Goal: Task Accomplishment & Management: Manage account settings

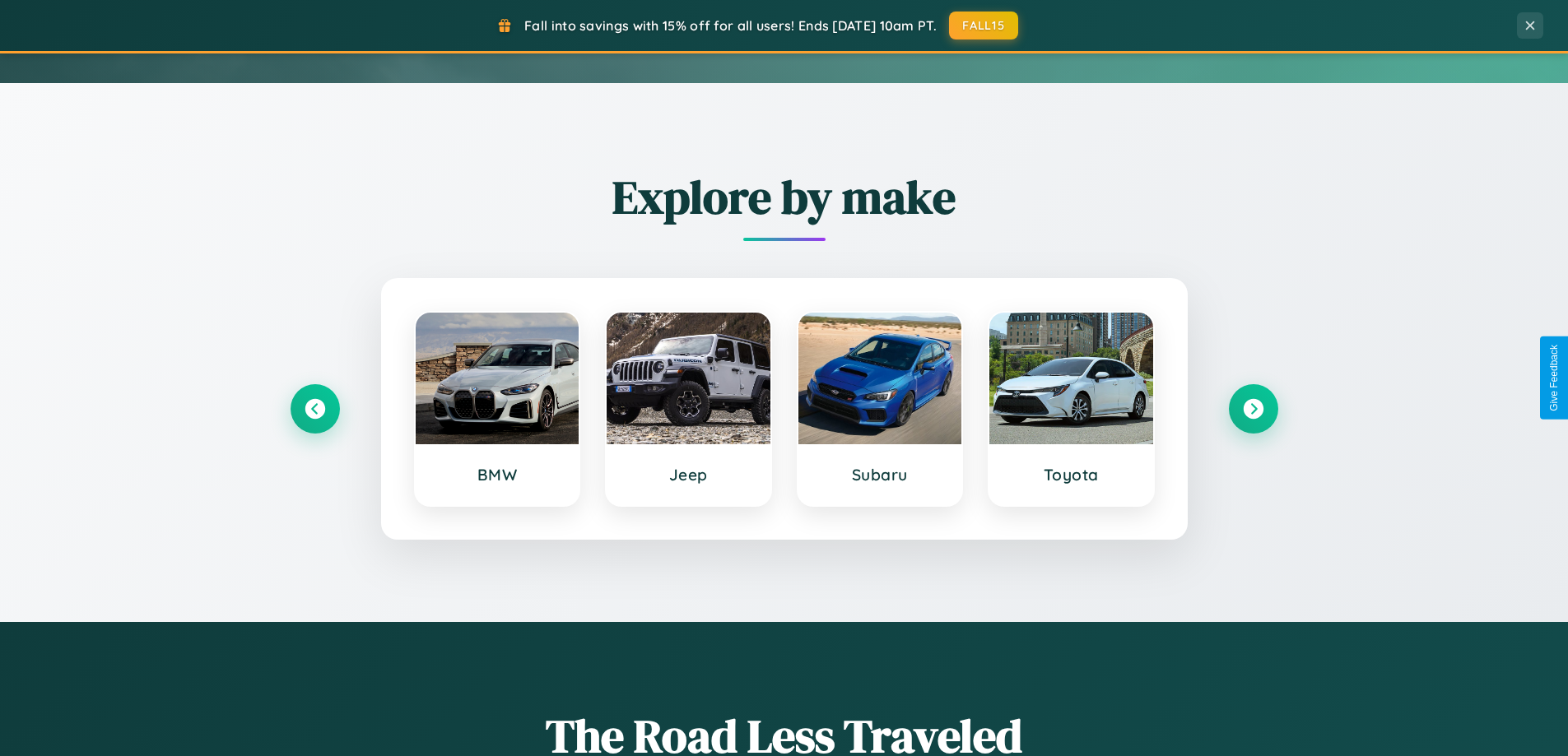
scroll to position [709, 0]
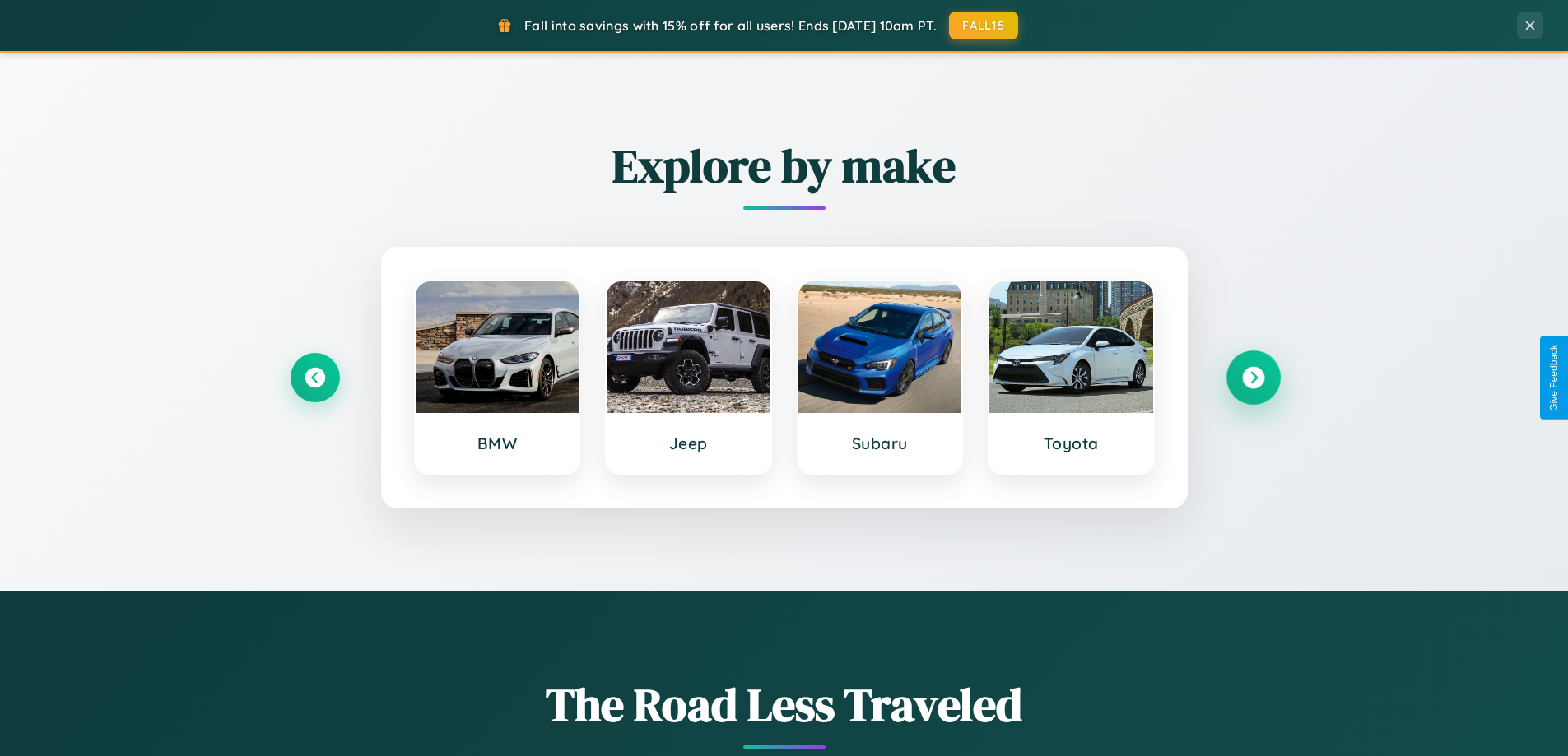
click at [1253, 378] on icon at bounding box center [1253, 378] width 22 height 22
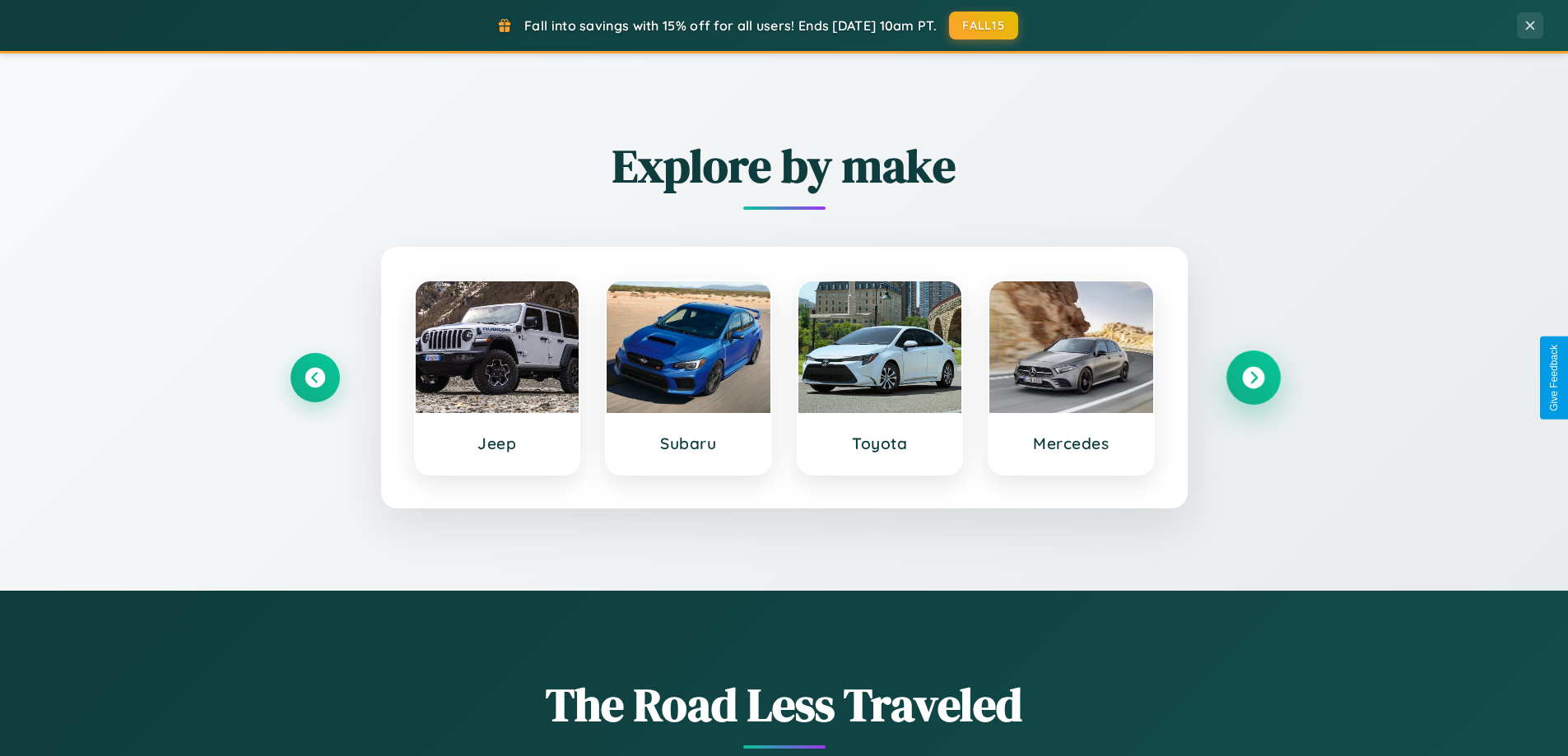
click at [1253, 378] on icon at bounding box center [1253, 378] width 22 height 22
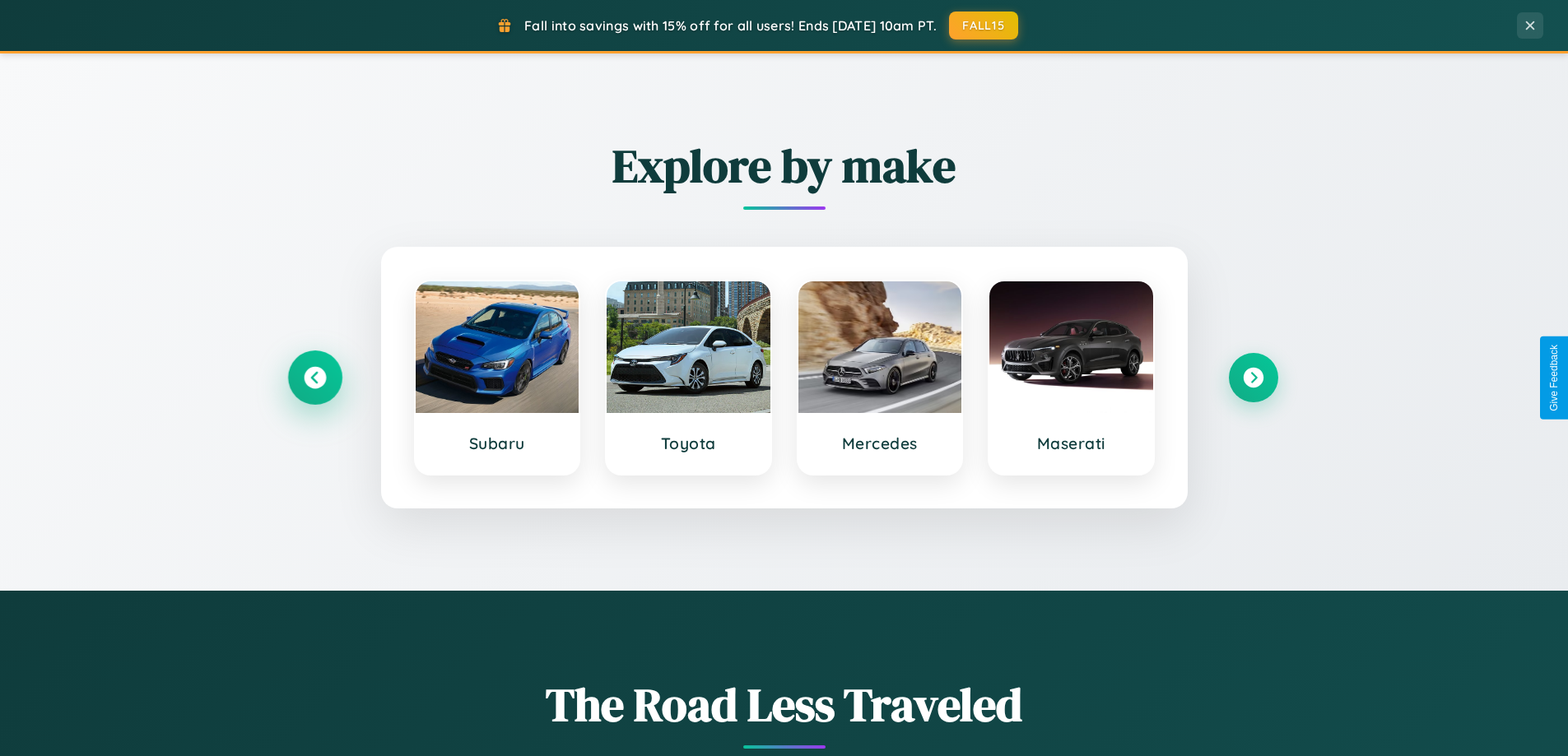
click at [314, 378] on icon at bounding box center [315, 378] width 22 height 22
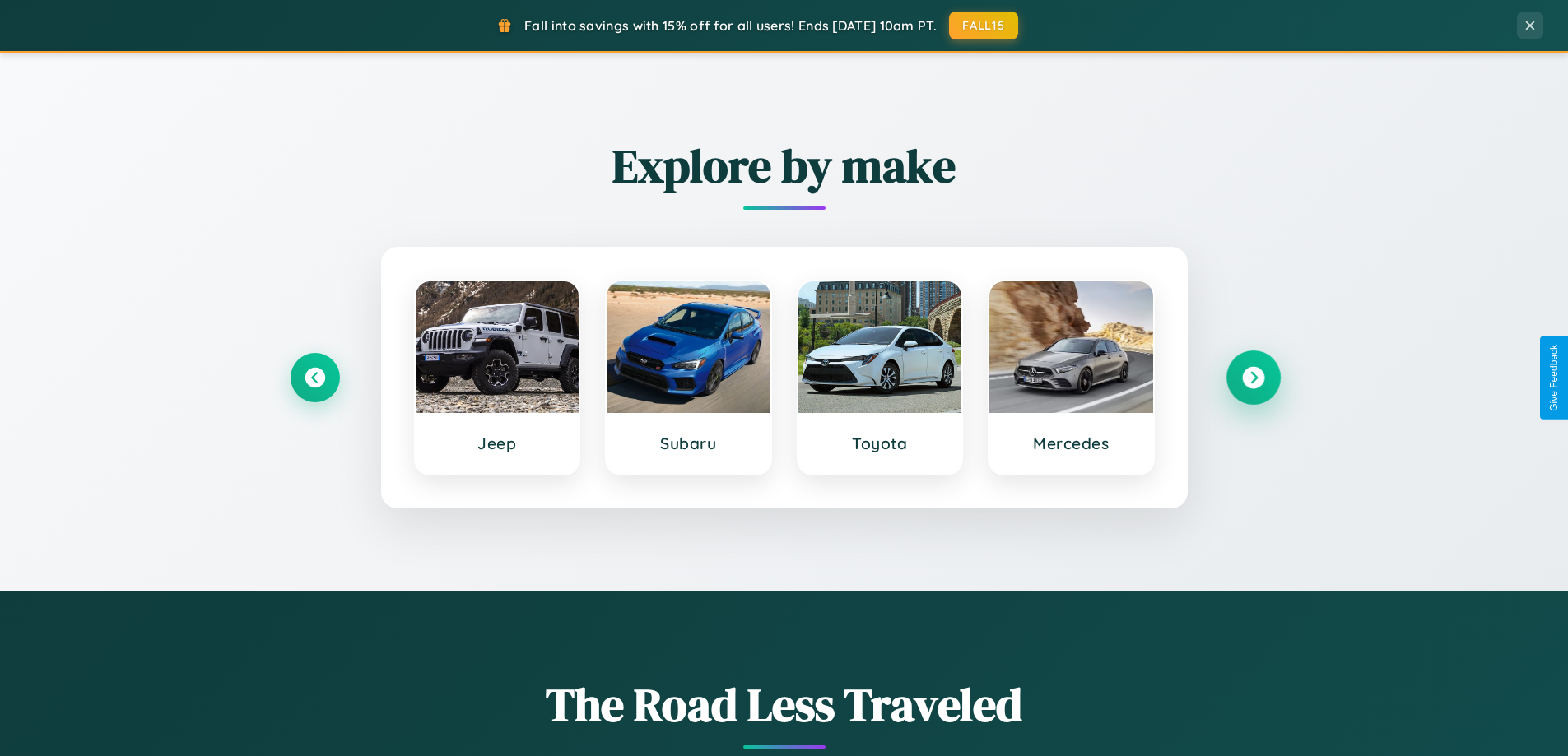
click at [1253, 378] on icon at bounding box center [1253, 378] width 22 height 22
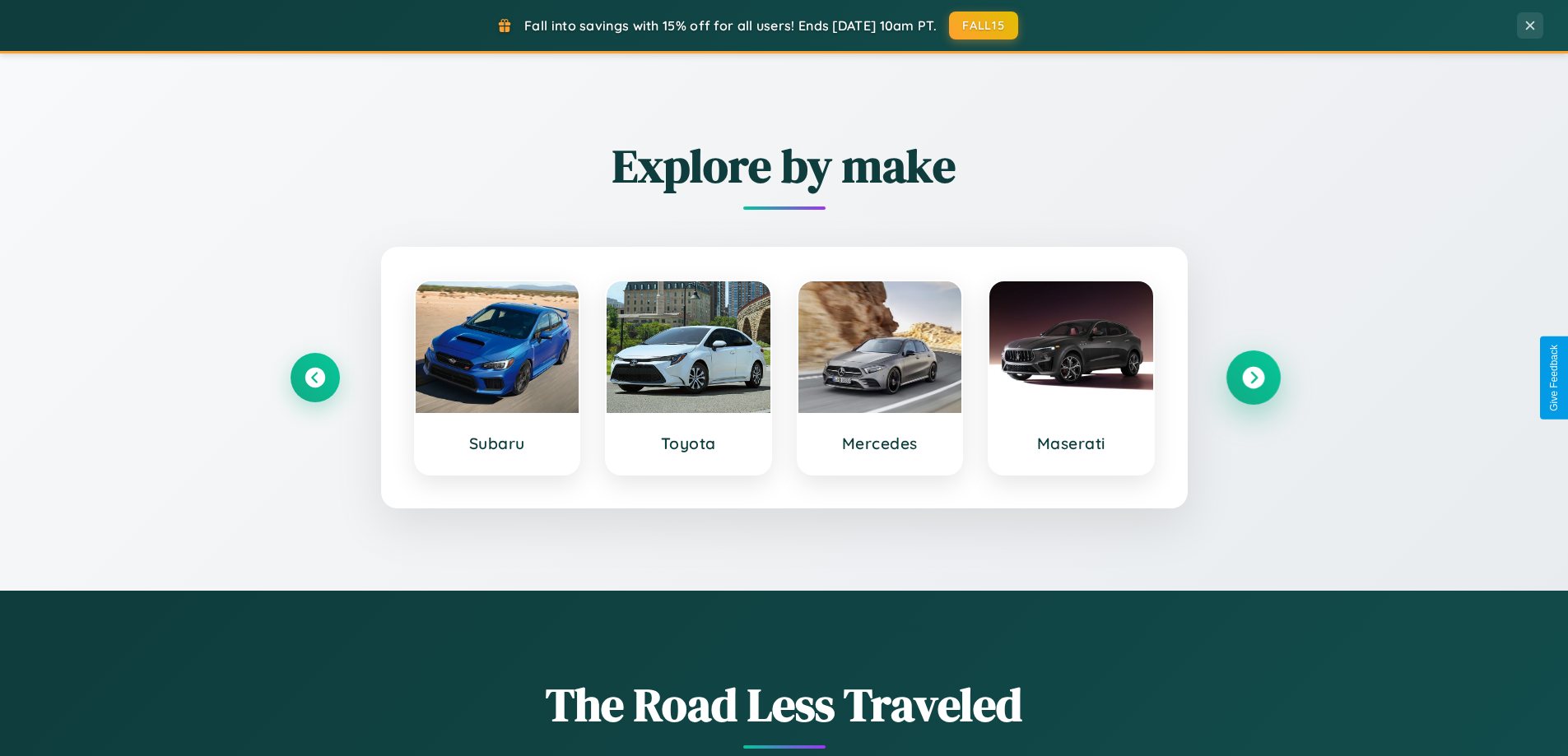
click at [1253, 378] on icon at bounding box center [1253, 378] width 22 height 22
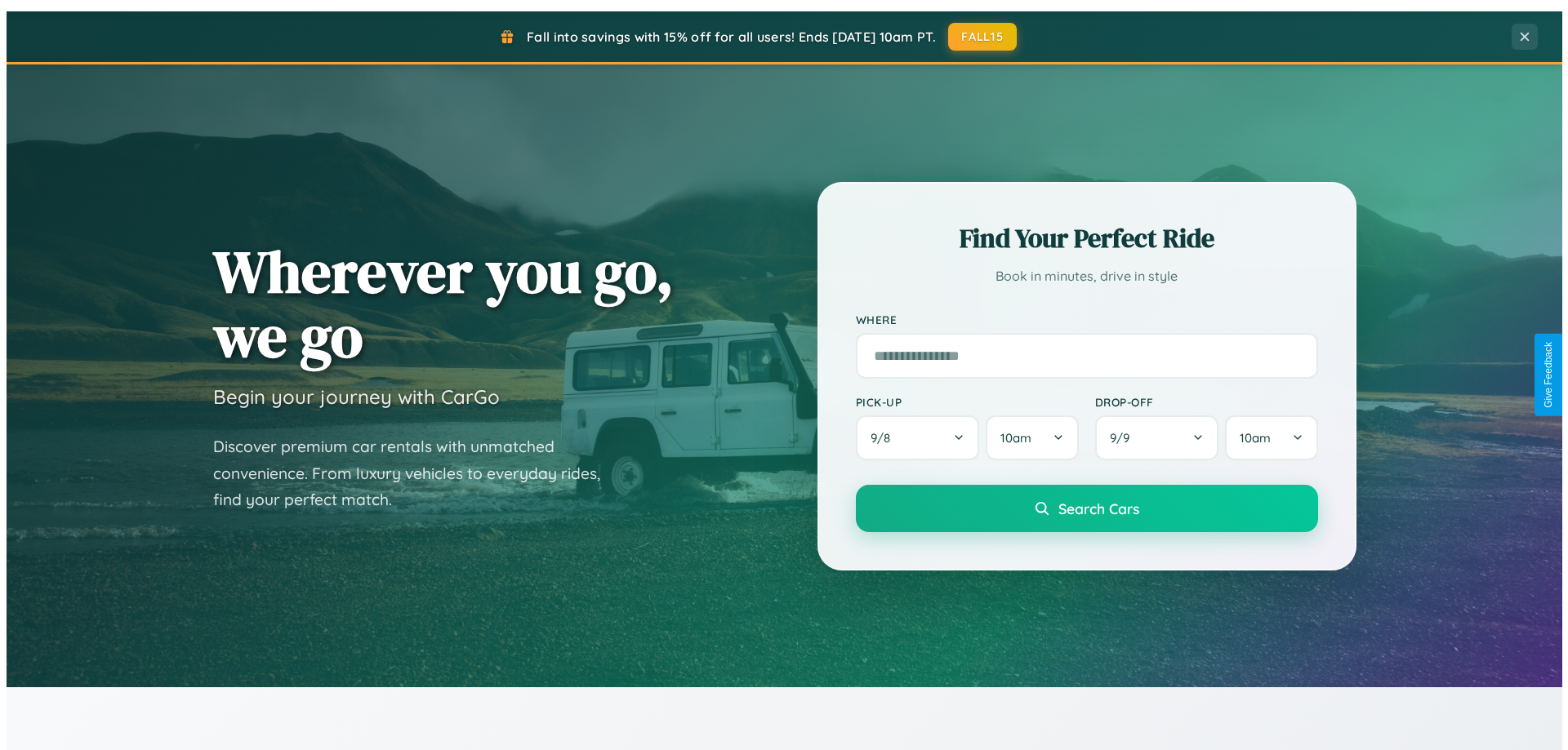
scroll to position [0, 0]
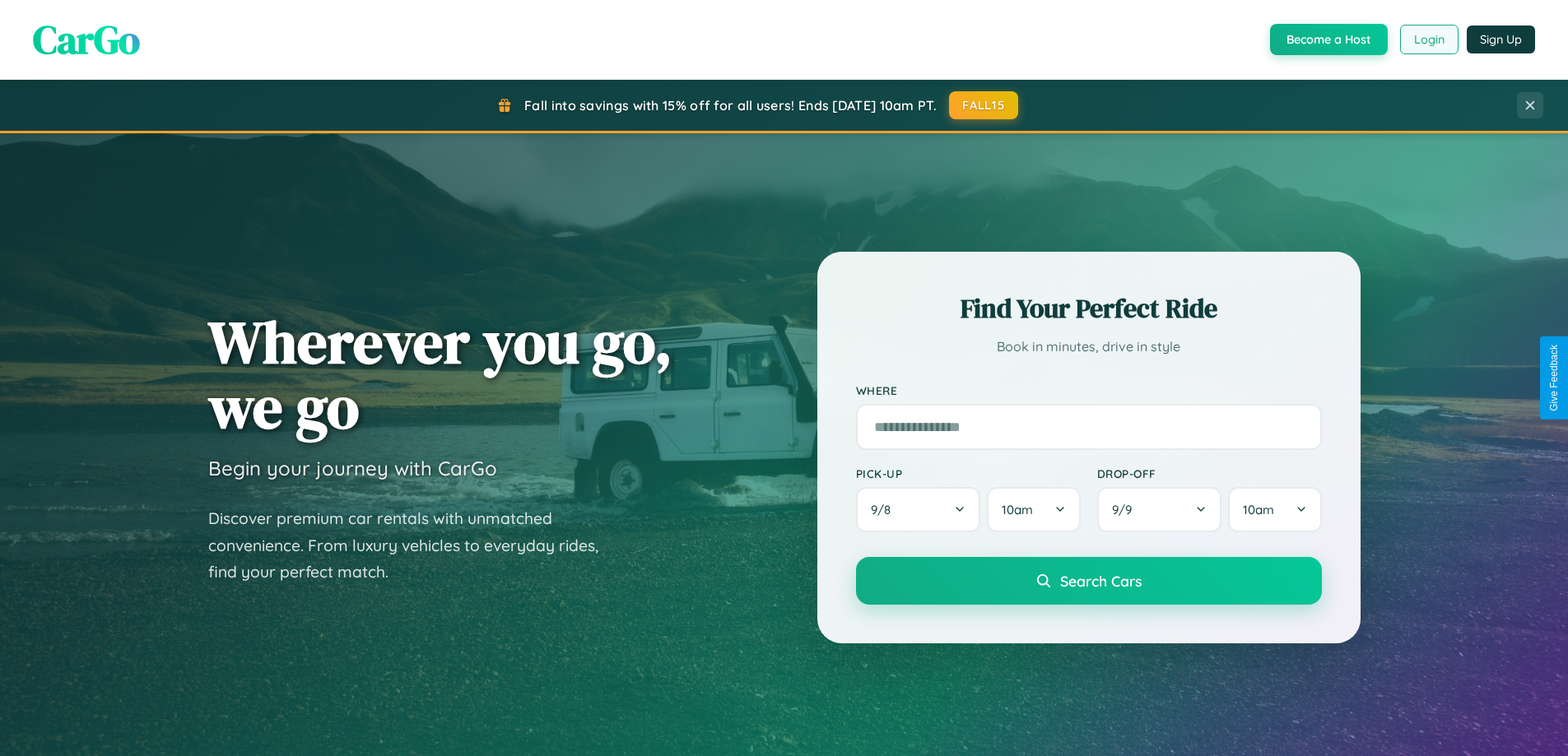
click at [1428, 40] on button "Login" at bounding box center [1429, 39] width 58 height 30
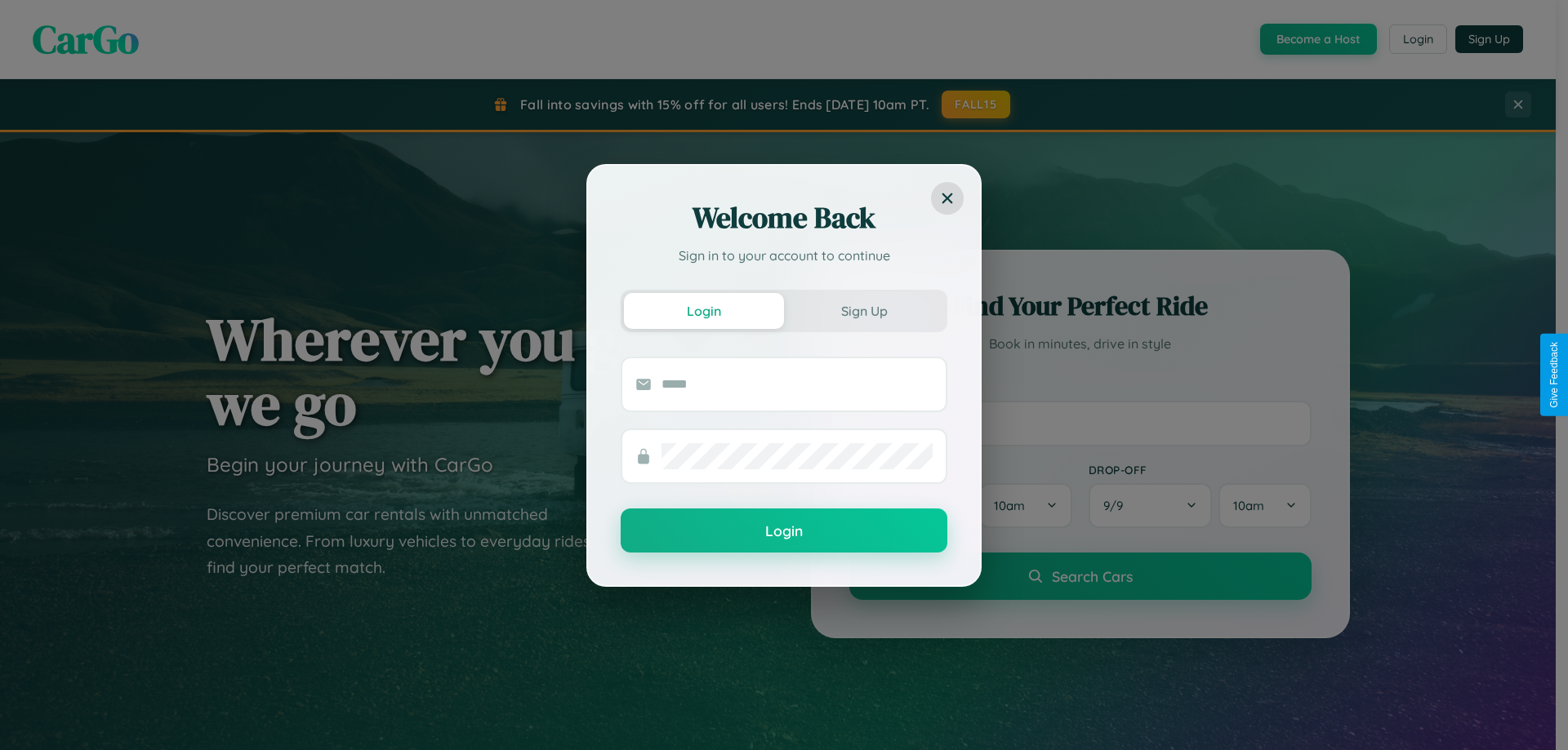
click at [1317, 39] on div "Welcome Back Sign in to your account to continue Login Sign Up Login" at bounding box center [784, 375] width 1568 height 750
